Goal: Task Accomplishment & Management: Complete application form

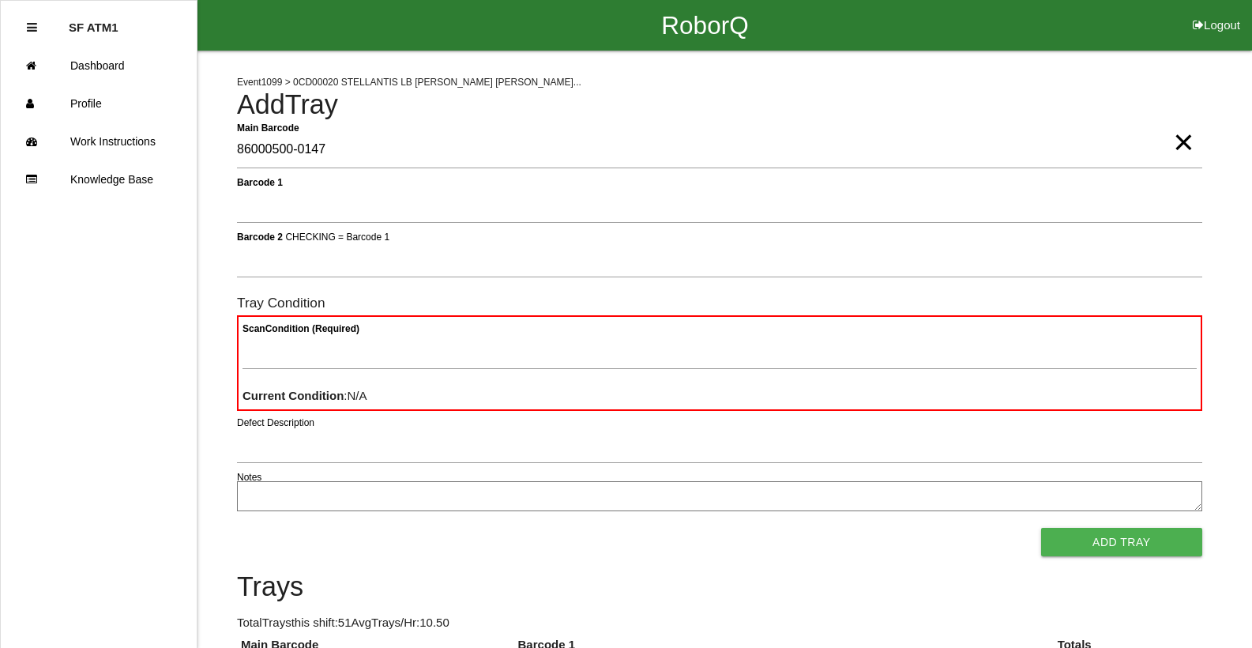
type Barcode "86000500-0147"
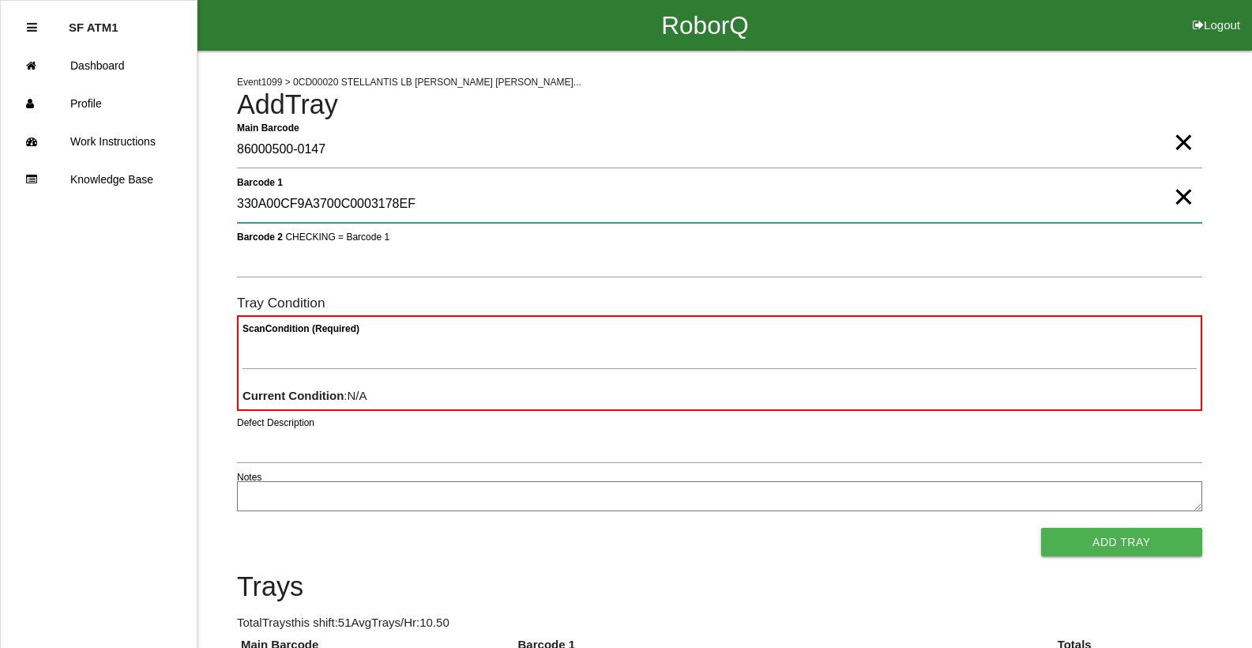
type 1 "330A00CF9A3700C0003178EF"
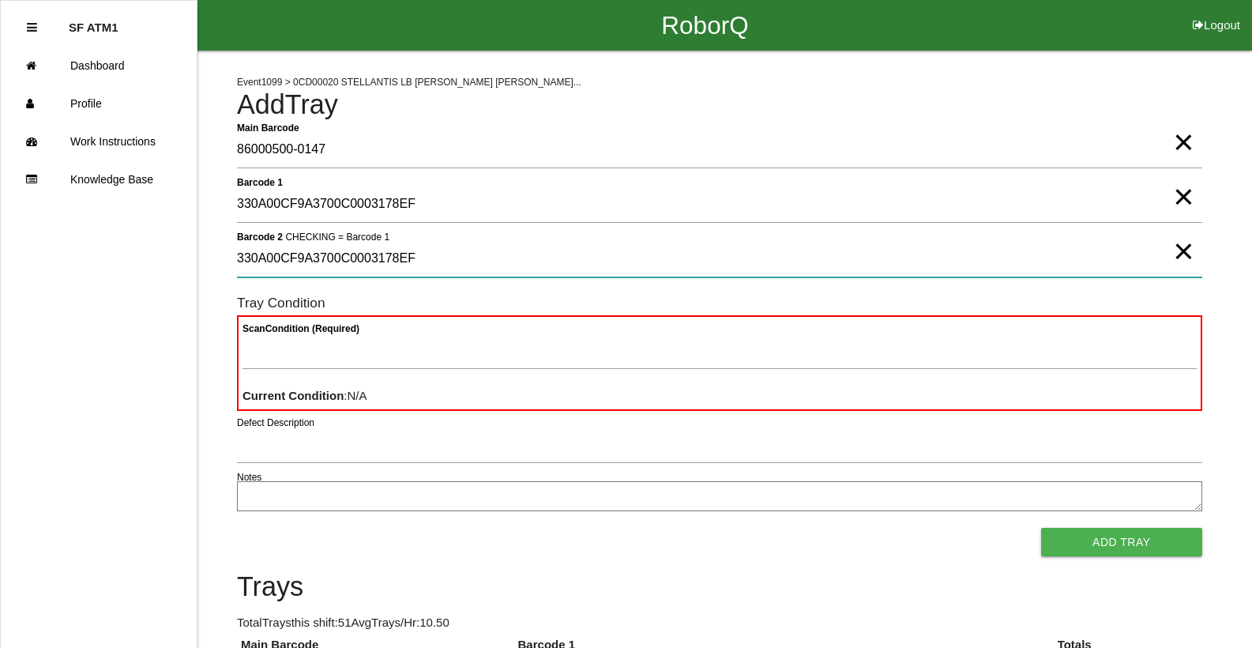
type 2 "330A00CF9A3700C0003178EF"
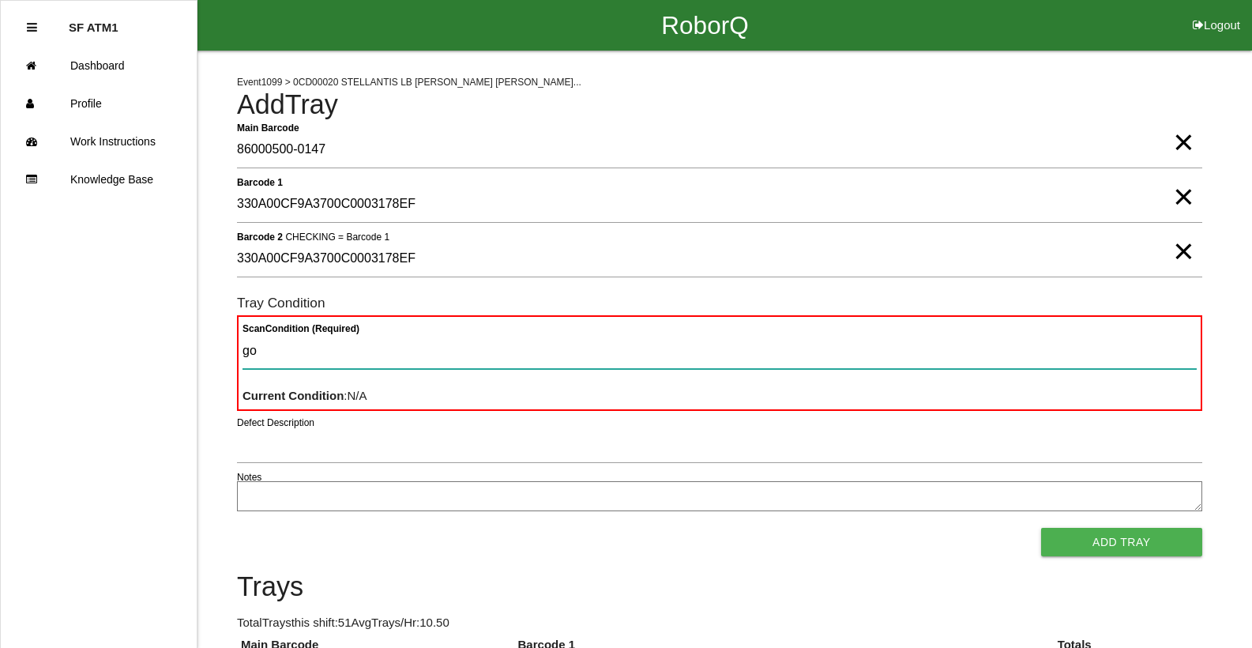
type Condition "goo"
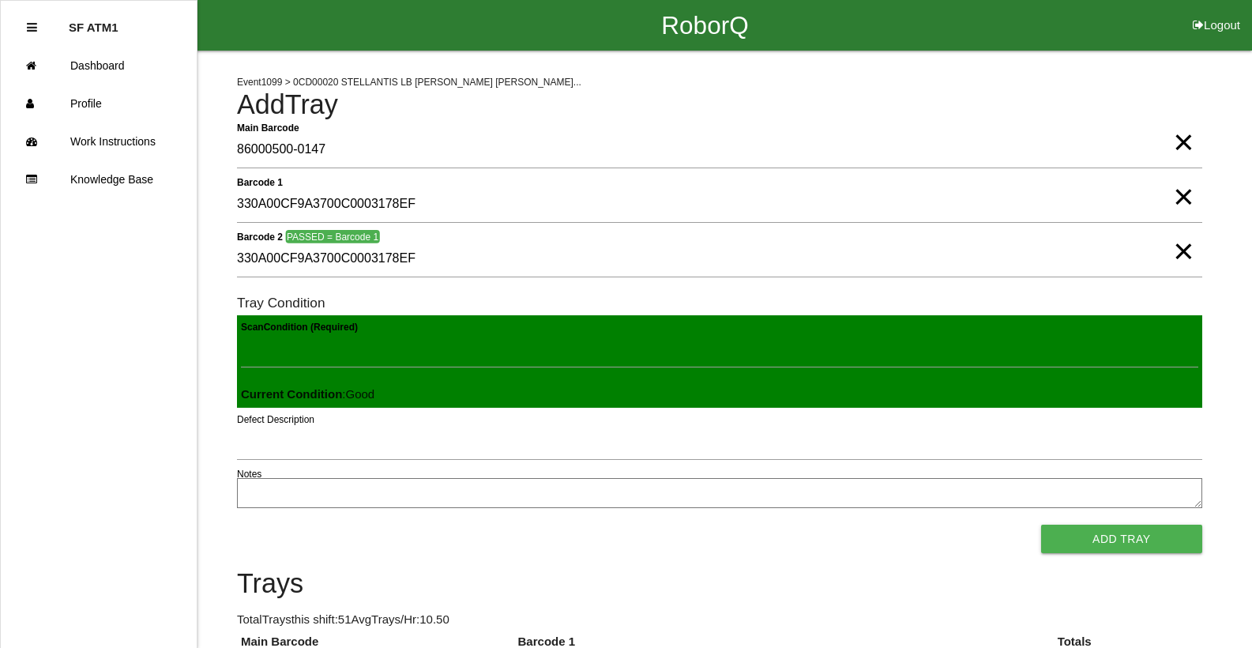
click at [1041, 524] on button "Add Tray" at bounding box center [1121, 538] width 161 height 28
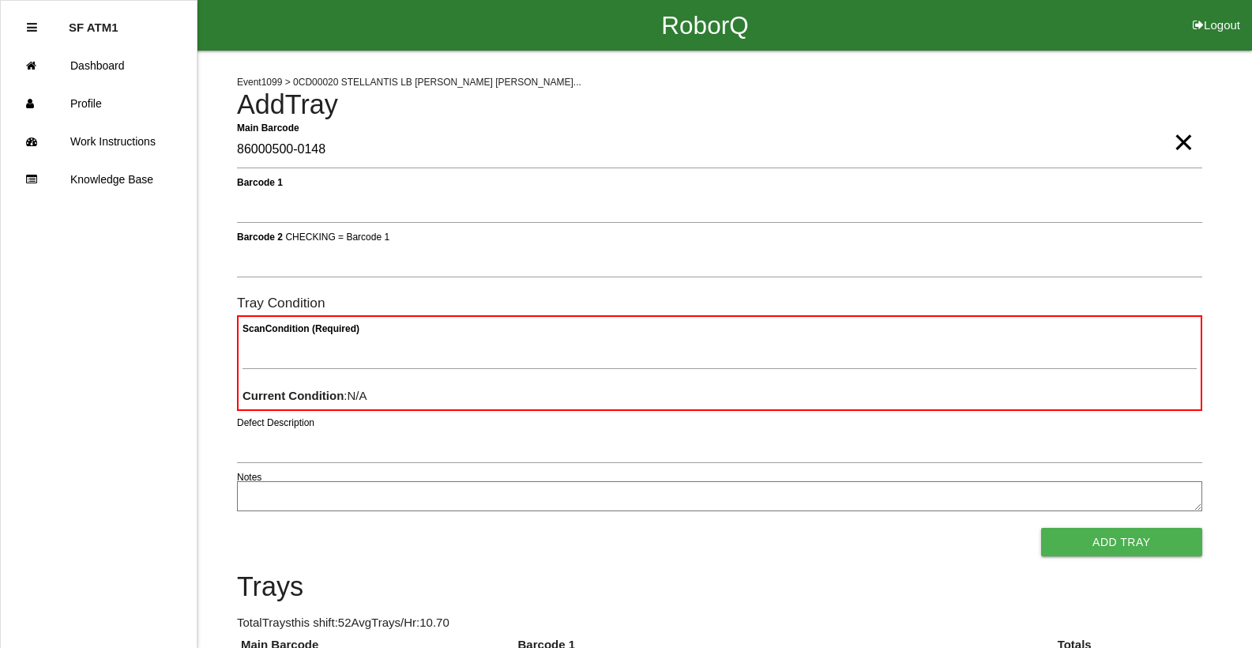
type Barcode "86000500-0148"
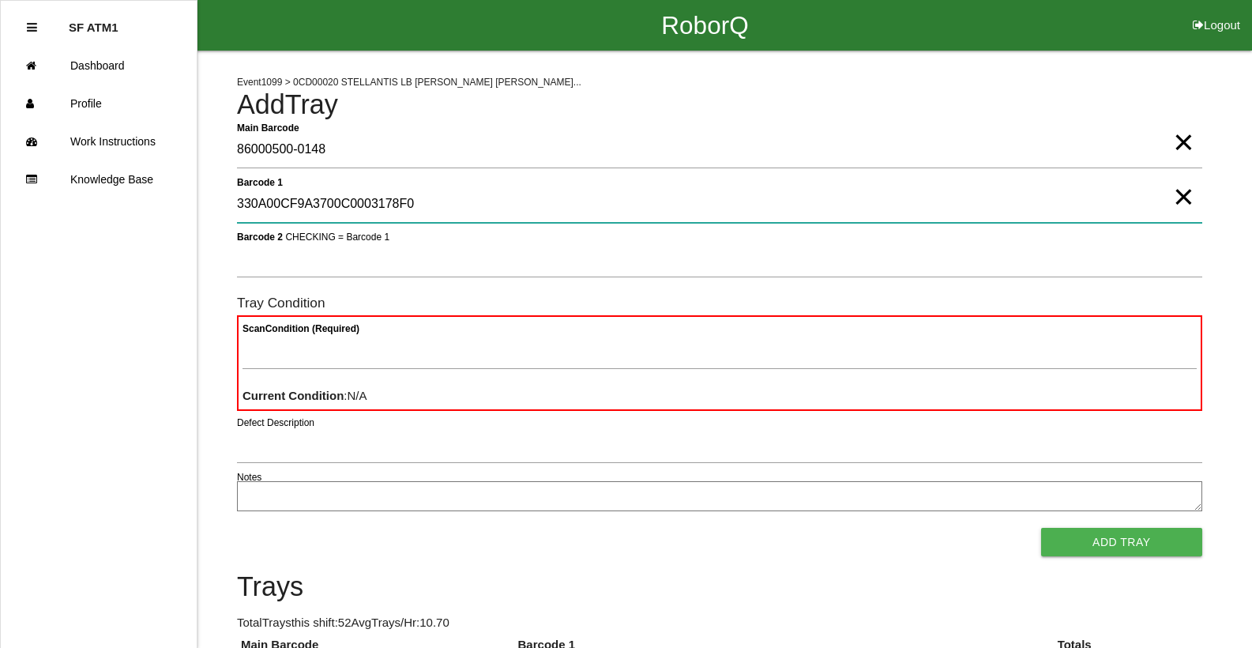
type 1 "330A00CF9A3700C0003178F0"
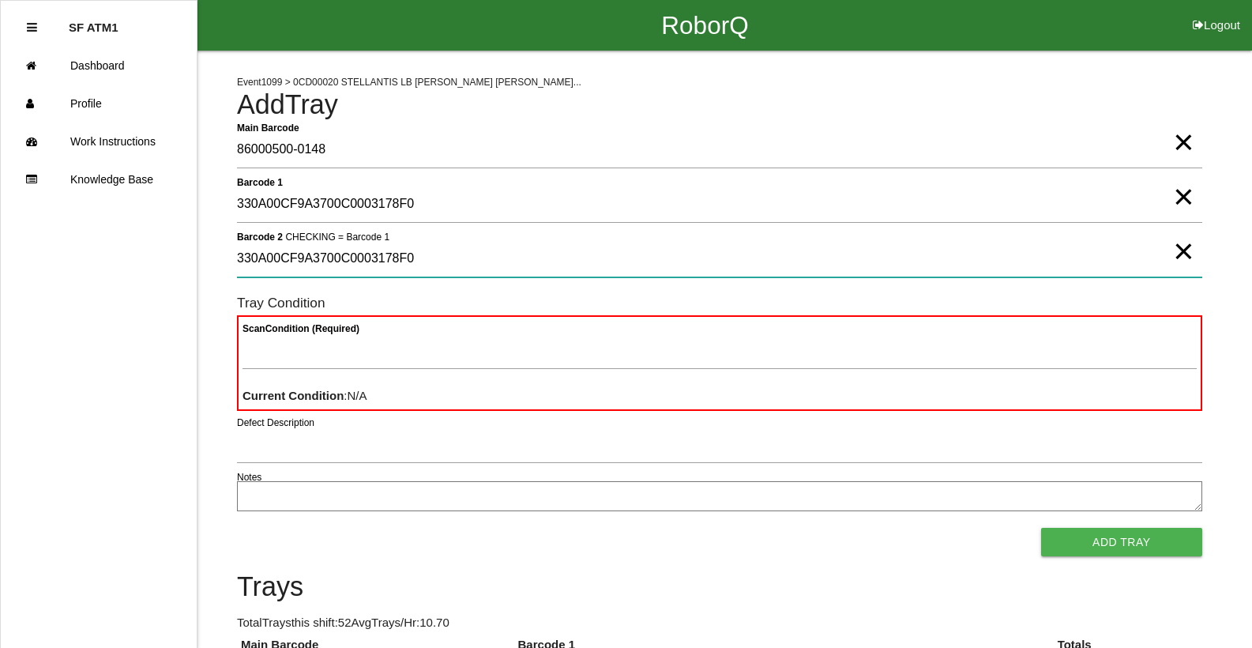
type 2 "330A00CF9A3700C0003178F0"
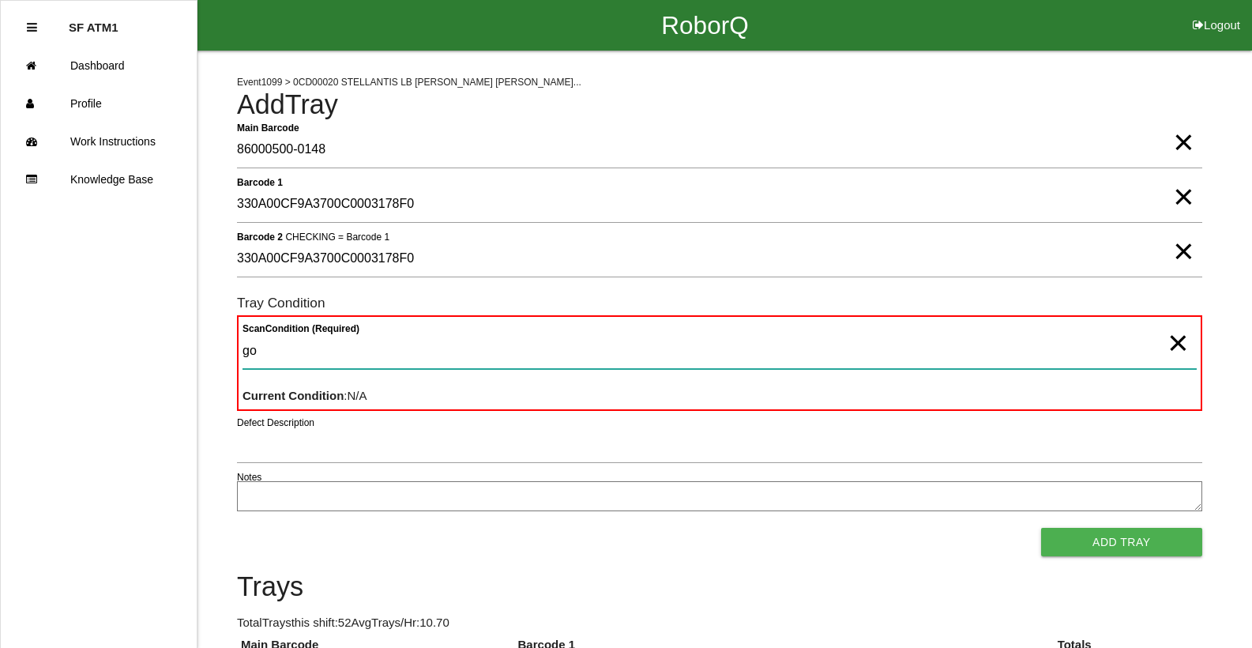
type Condition "goo"
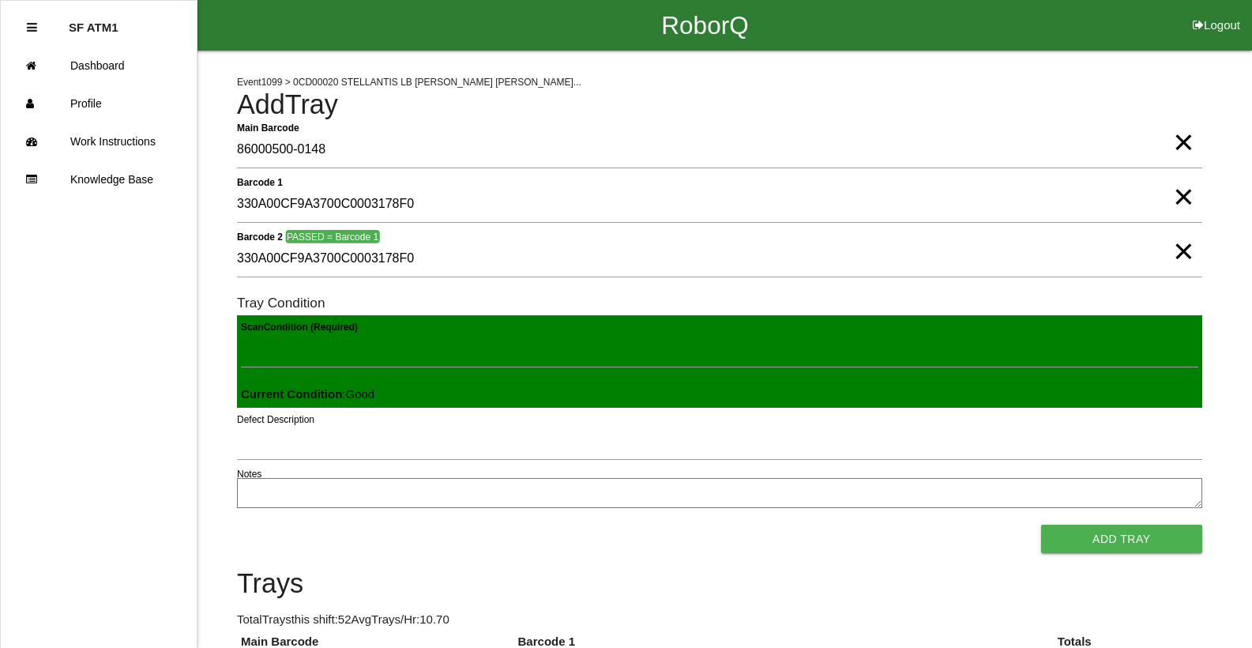
click at [1041, 524] on button "Add Tray" at bounding box center [1121, 538] width 161 height 28
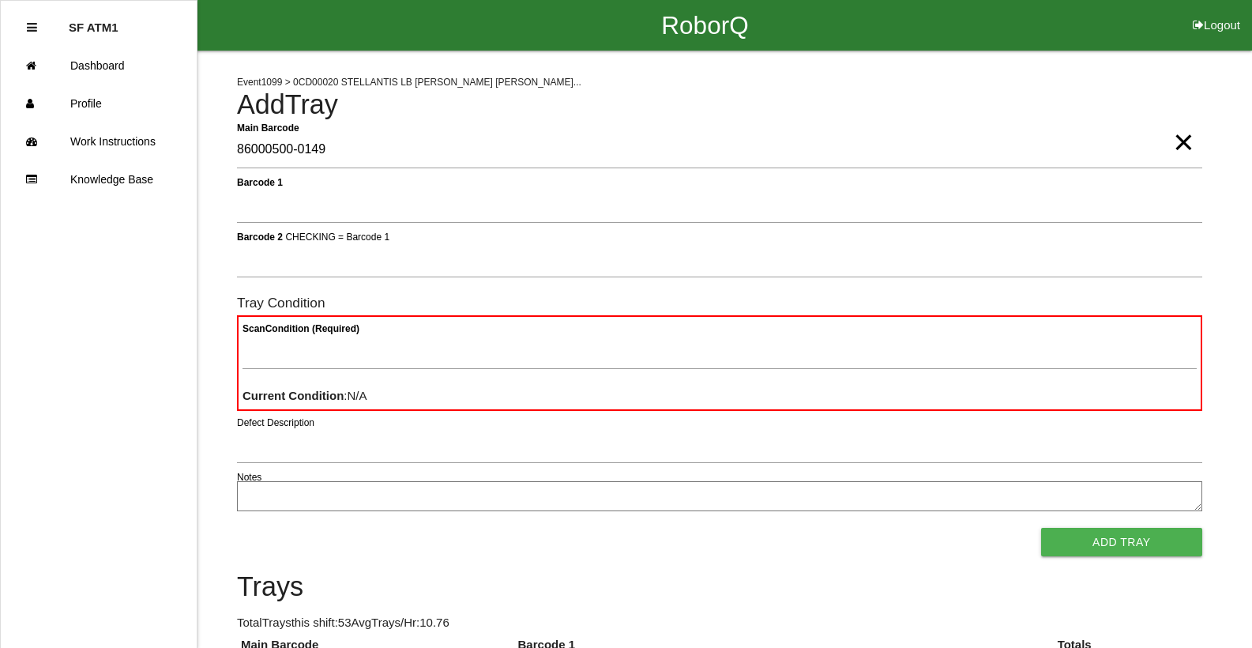
type Barcode "86000500-0149"
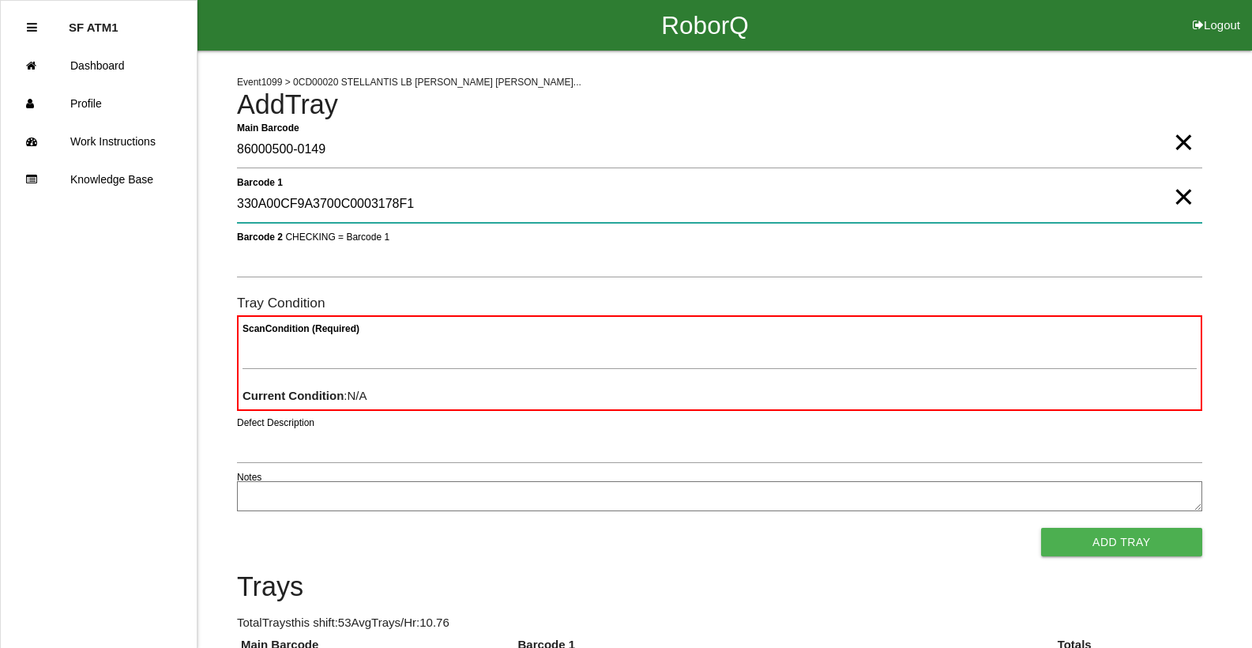
type 1 "330A00CF9A3700C0003178F1"
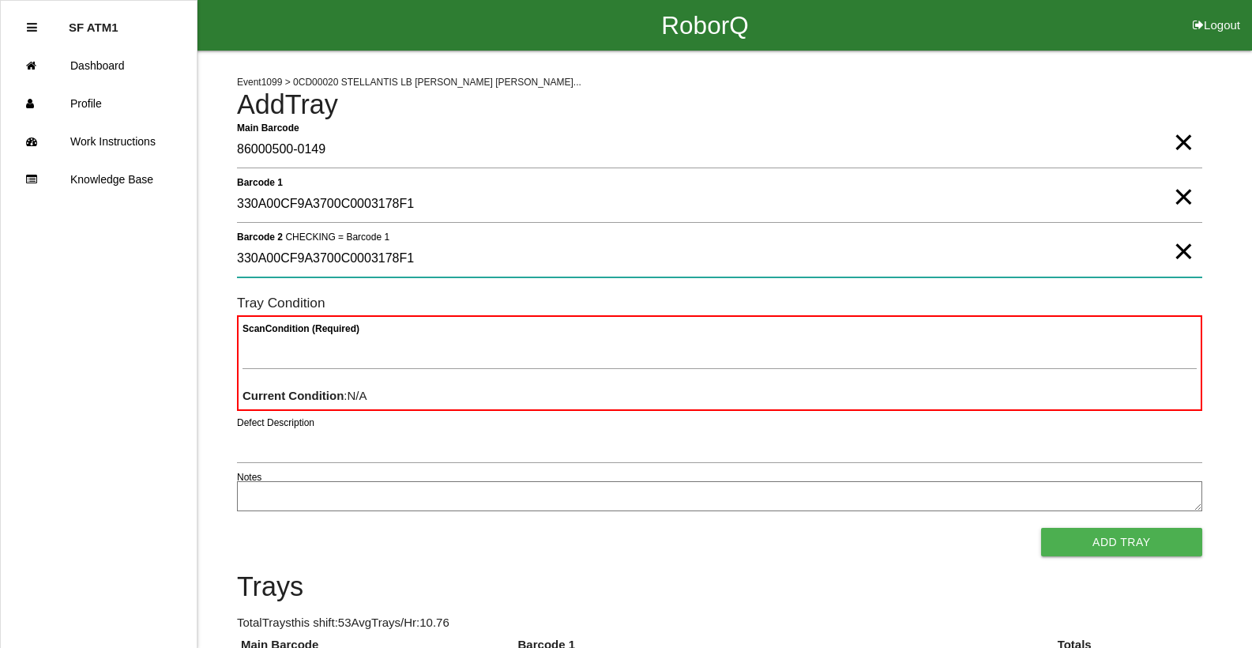
type 2 "330A00CF9A3700C0003178F1"
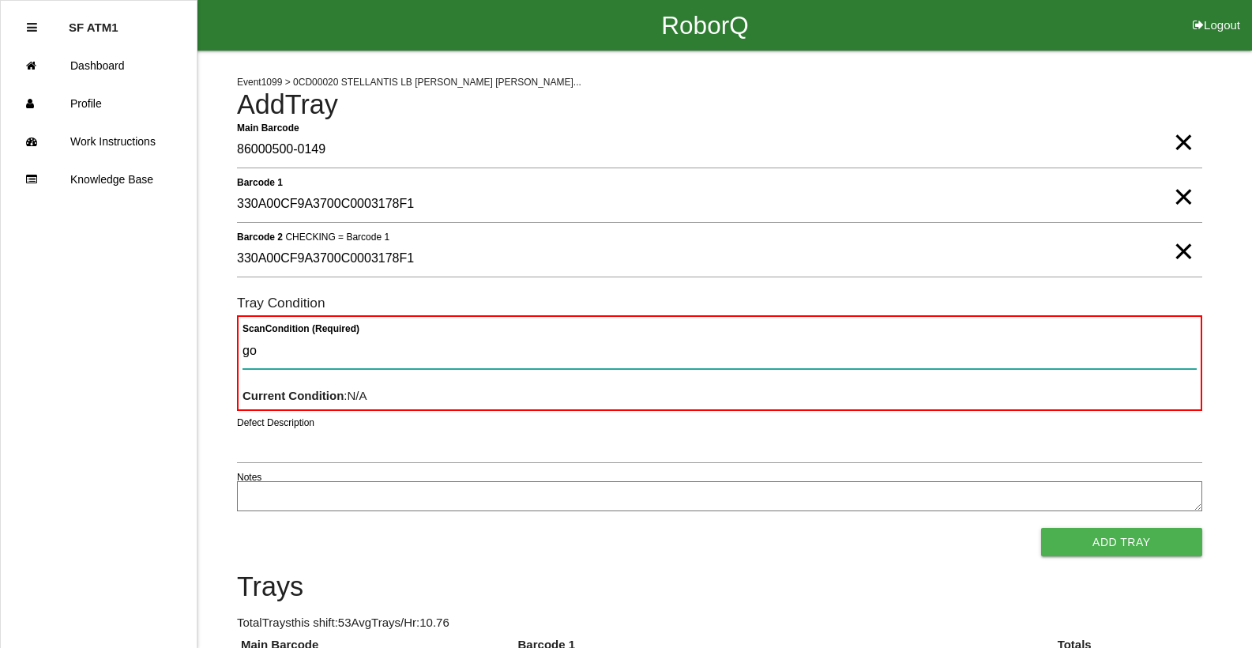
type Condition "goo"
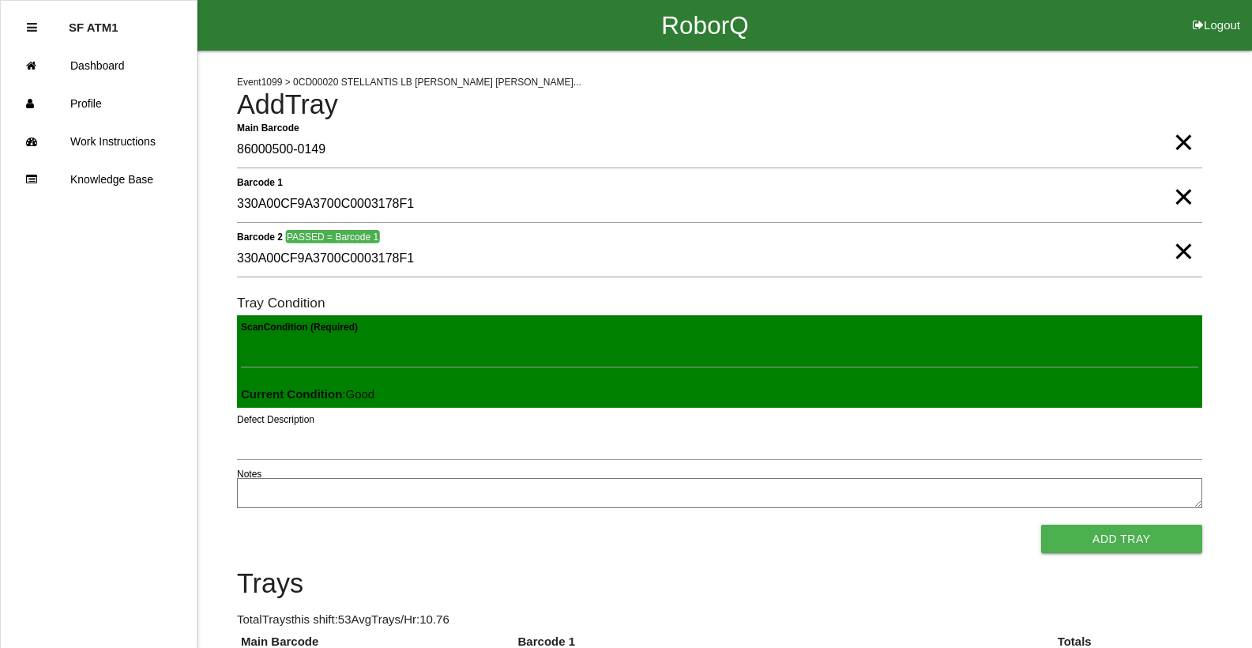
click at [1041, 524] on button "Add Tray" at bounding box center [1121, 538] width 161 height 28
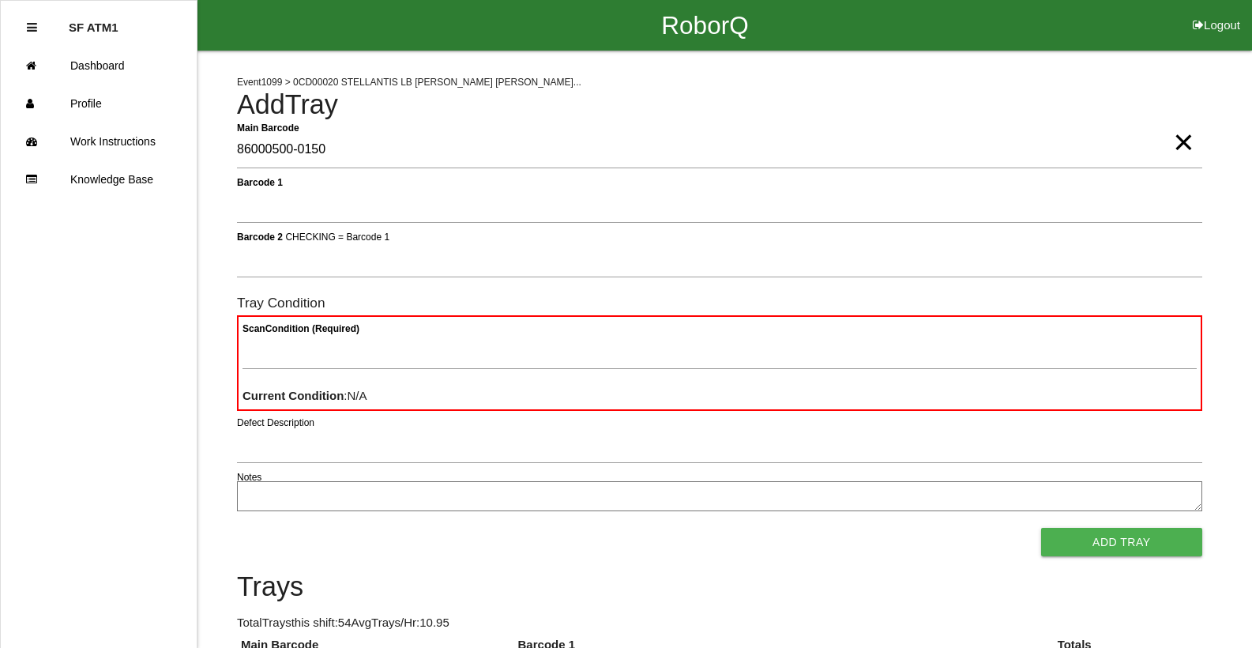
type Barcode "86000500-0150"
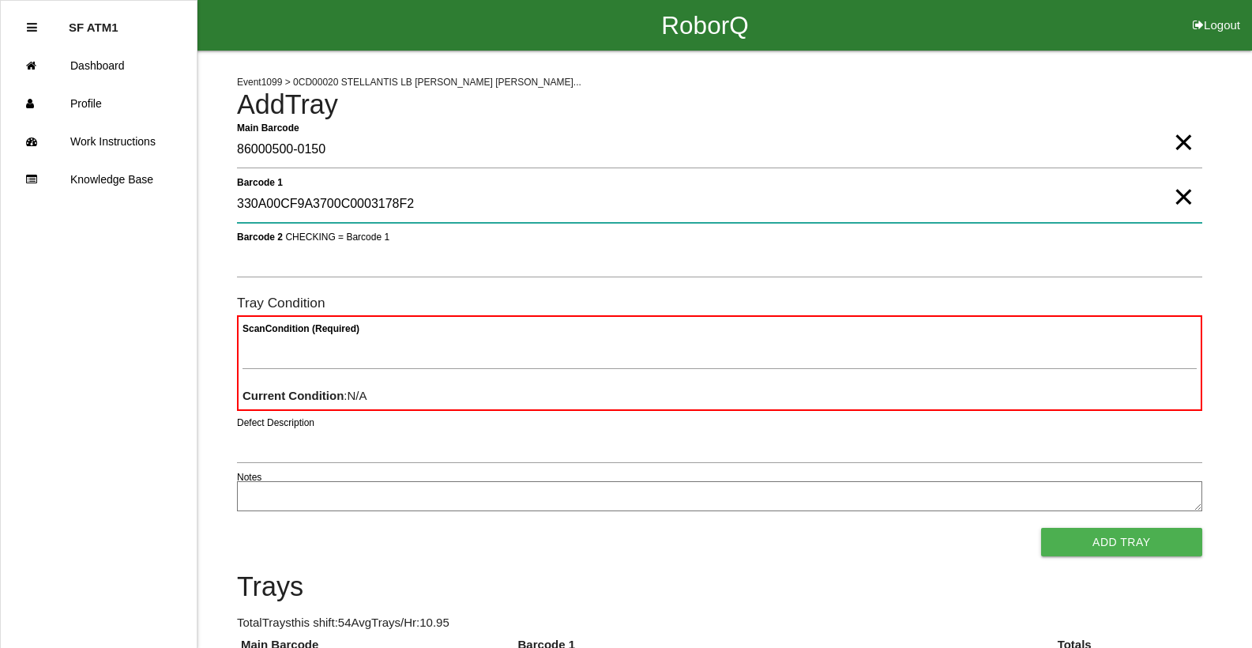
type 1 "330A00CF9A3700C0003178F2"
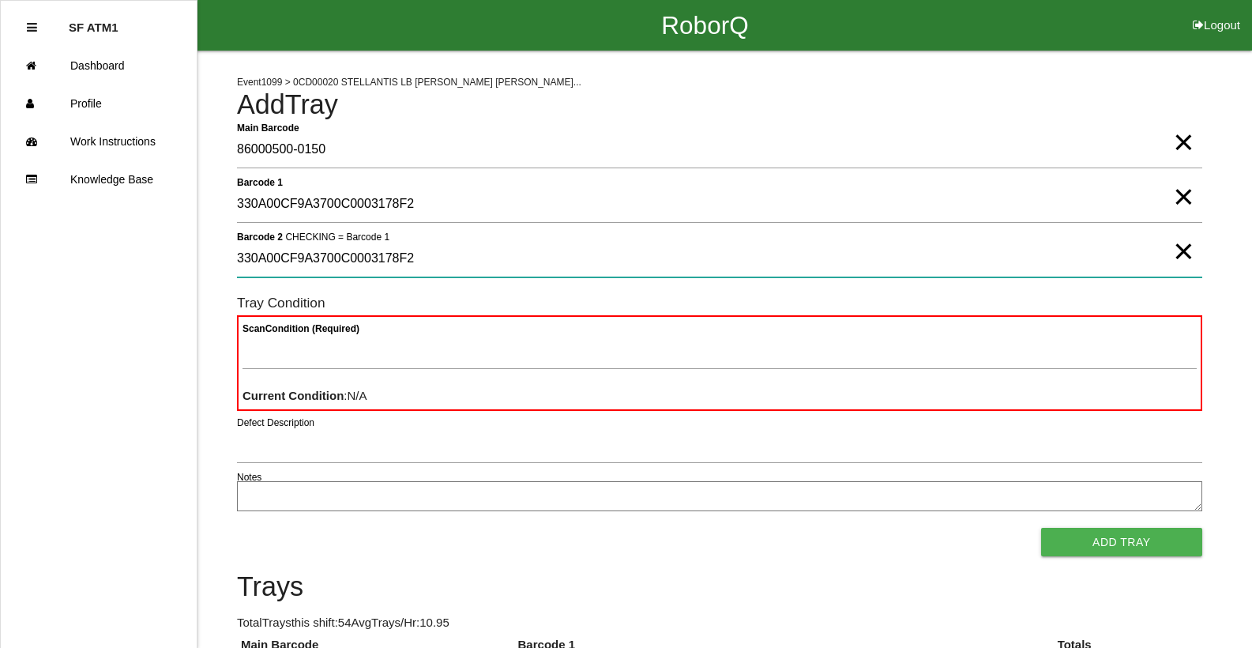
type 2 "330A00CF9A3700C0003178F2"
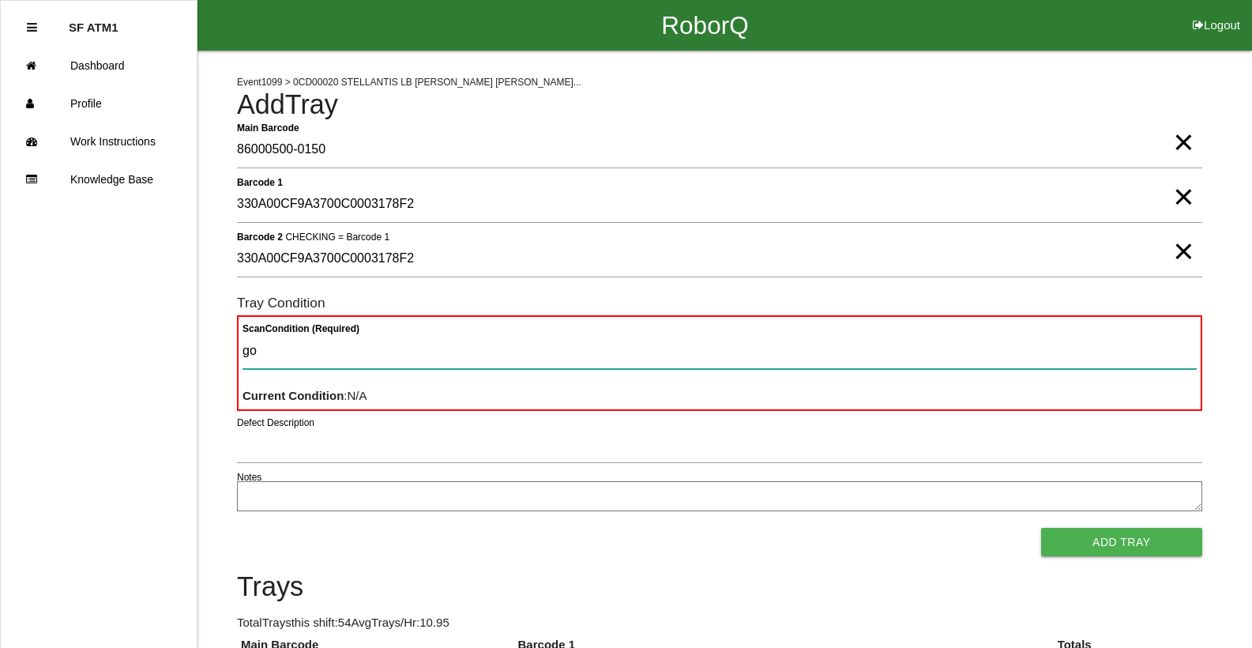
type Condition "goo"
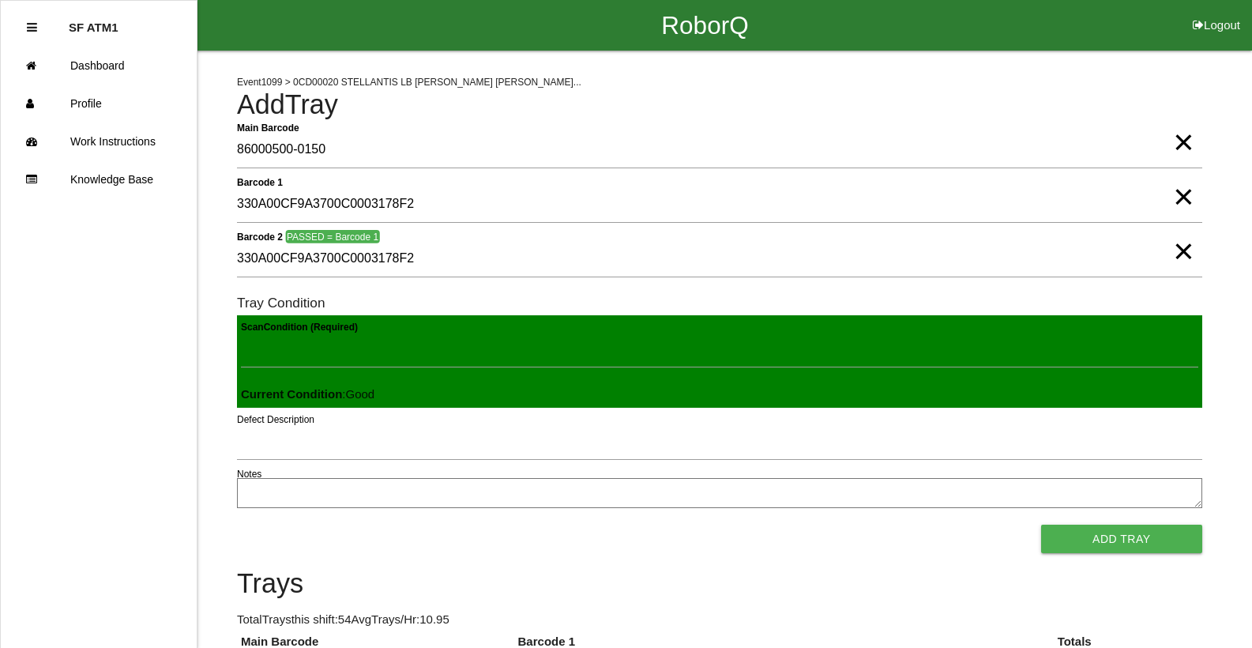
click at [1041, 524] on button "Add Tray" at bounding box center [1121, 538] width 161 height 28
